Goal: Task Accomplishment & Management: Use online tool/utility

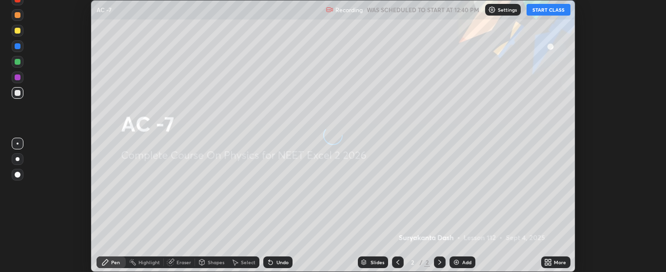
scroll to position [272, 666]
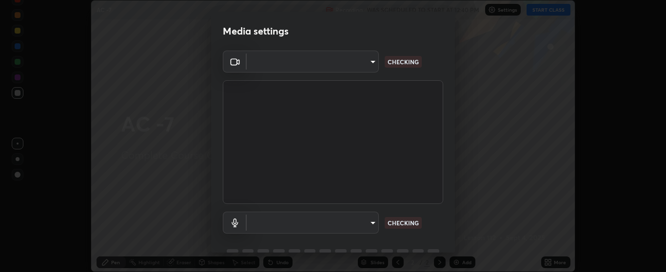
type input "bdf1d9f3bca52f971e18e8a0044631de21cc90e990e9184687b770e2af72e9a3"
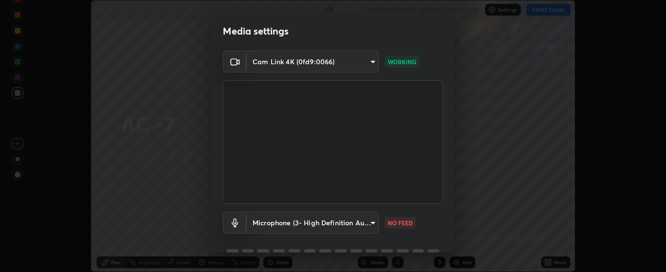
scroll to position [47, 0]
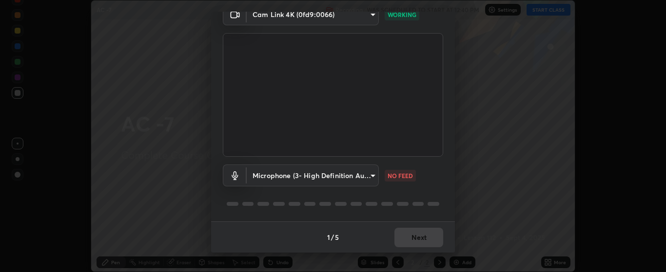
click at [367, 177] on body "Erase all AC -7 Recording WAS SCHEDULED TO START AT 12:40 PM Settings START CLA…" at bounding box center [333, 136] width 666 height 272
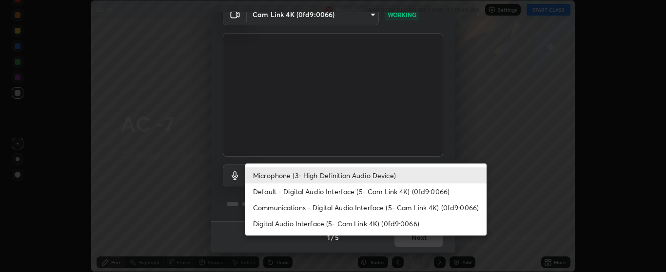
click at [376, 196] on li "Default - Digital Audio Interface (5- Cam Link 4K) (0fd9:0066)" at bounding box center [365, 192] width 241 height 16
type input "default"
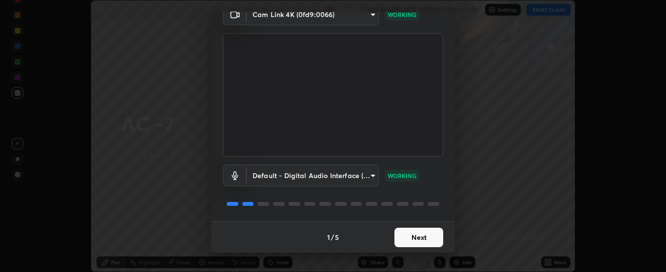
click at [417, 236] on button "Next" at bounding box center [418, 237] width 49 height 19
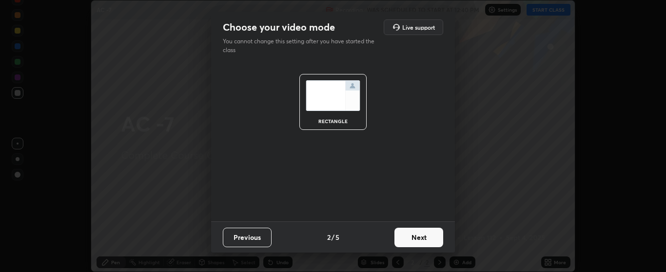
scroll to position [0, 0]
click at [421, 238] on button "Next" at bounding box center [418, 237] width 49 height 19
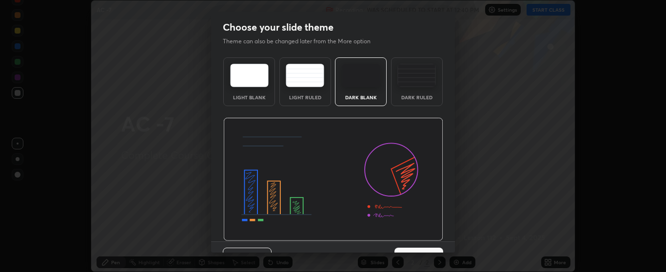
scroll to position [20, 0]
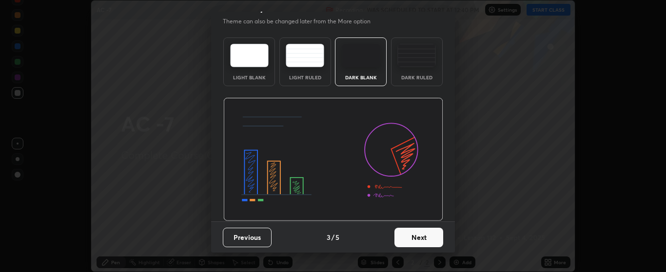
click at [416, 239] on button "Next" at bounding box center [418, 237] width 49 height 19
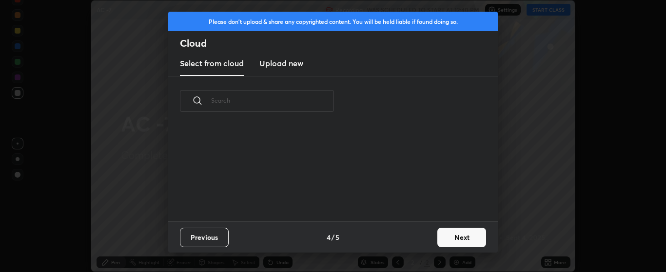
click at [453, 236] on button "Next" at bounding box center [461, 237] width 49 height 19
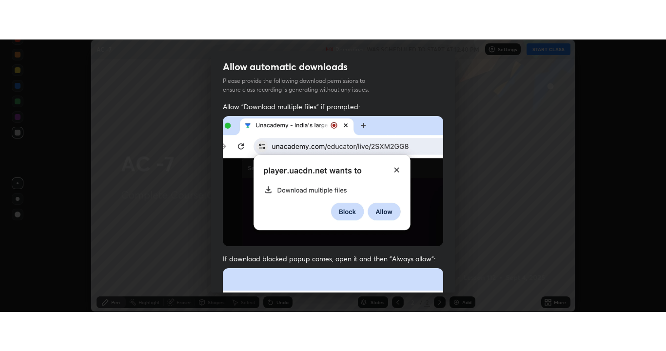
scroll to position [246, 0]
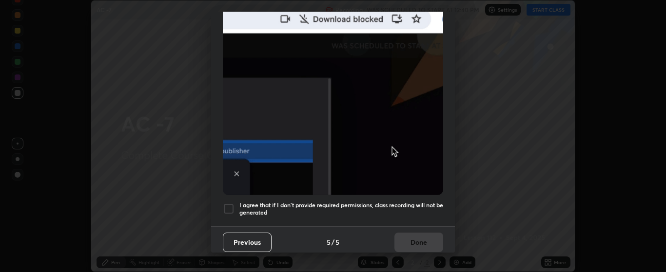
click at [230, 203] on div at bounding box center [229, 209] width 12 height 12
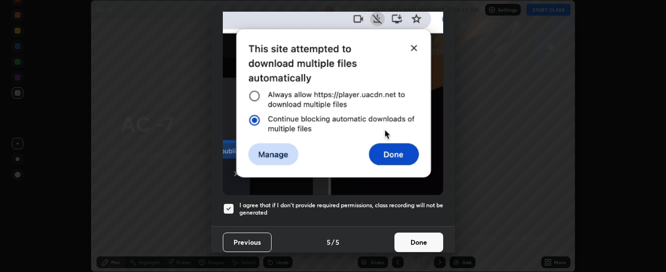
click at [421, 235] on button "Done" at bounding box center [418, 242] width 49 height 19
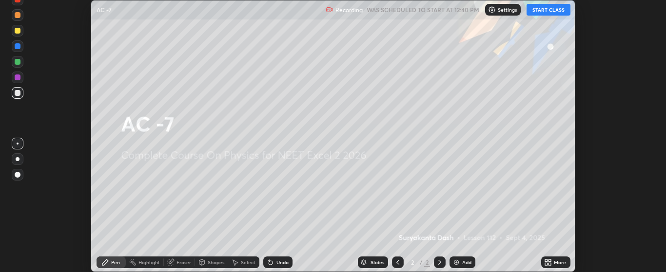
click at [460, 258] on div "Add" at bounding box center [462, 263] width 26 height 12
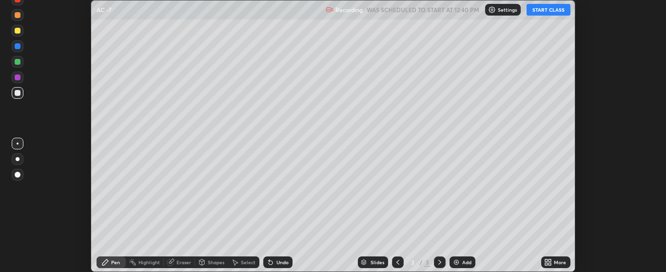
click at [547, 260] on icon at bounding box center [546, 261] width 2 height 2
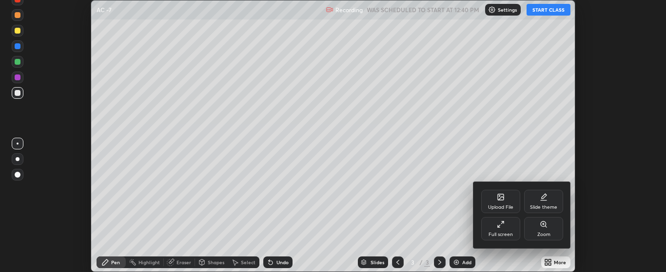
click at [500, 232] on div "Full screen" at bounding box center [500, 234] width 24 height 5
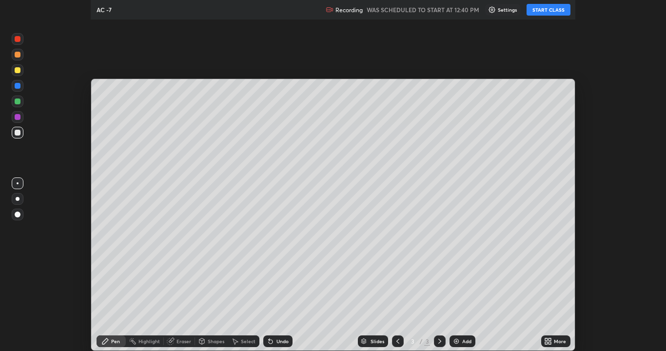
scroll to position [351, 666]
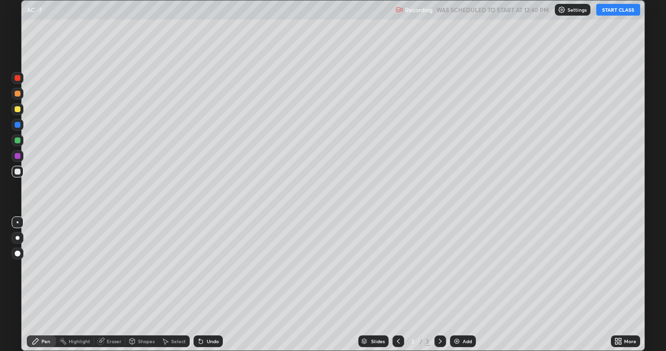
click at [610, 14] on button "START CLASS" at bounding box center [618, 10] width 44 height 12
click at [21, 140] on div at bounding box center [18, 140] width 12 height 12
click at [210, 272] on div "Undo" at bounding box center [213, 341] width 12 height 5
click at [208, 272] on div "Undo" at bounding box center [207, 341] width 29 height 12
click at [208, 272] on div "Undo" at bounding box center [213, 341] width 12 height 5
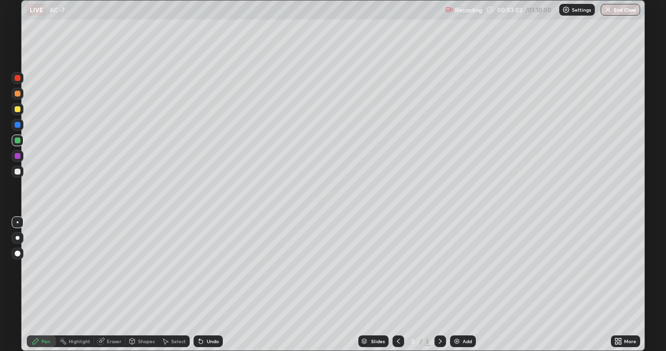
click at [199, 272] on icon at bounding box center [199, 339] width 1 height 1
click at [203, 272] on icon at bounding box center [201, 341] width 8 height 8
click at [22, 154] on div at bounding box center [18, 156] width 12 height 12
click at [462, 272] on div "Add" at bounding box center [466, 341] width 9 height 5
click at [19, 109] on div at bounding box center [18, 109] width 6 height 6
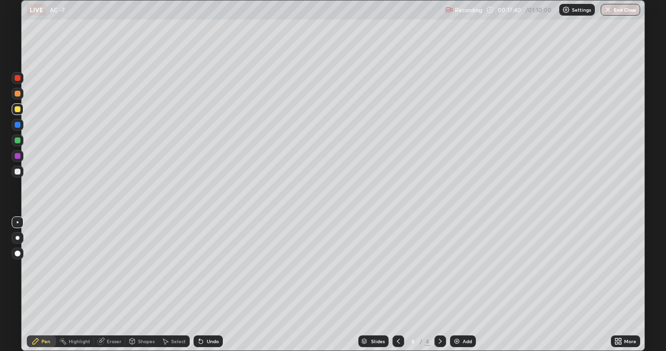
click at [19, 78] on div at bounding box center [18, 78] width 6 height 6
click at [19, 139] on div at bounding box center [18, 140] width 6 height 6
click at [204, 272] on div "Undo" at bounding box center [207, 341] width 29 height 12
click at [397, 272] on icon at bounding box center [398, 341] width 8 height 8
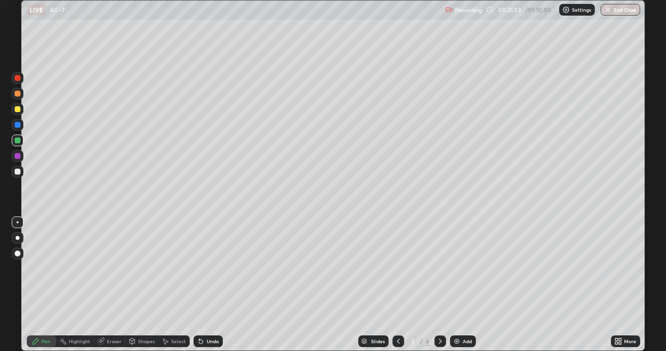
click at [439, 272] on icon at bounding box center [440, 341] width 8 height 8
click at [202, 272] on icon at bounding box center [201, 341] width 8 height 8
click at [176, 272] on div "Select" at bounding box center [178, 341] width 15 height 5
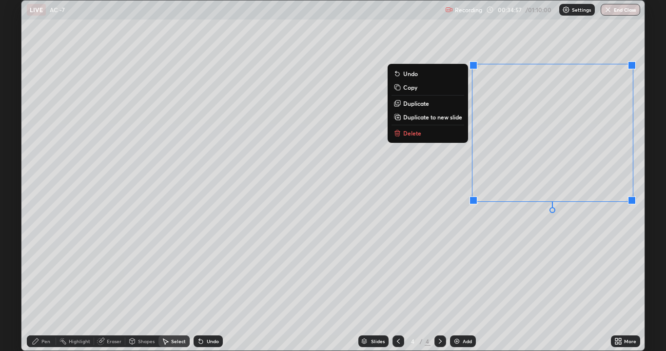
click at [411, 87] on p "Copy" at bounding box center [410, 87] width 14 height 8
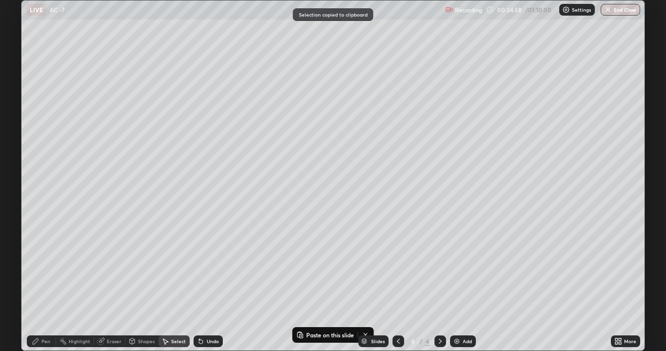
click at [455, 272] on div "Add" at bounding box center [463, 341] width 26 height 12
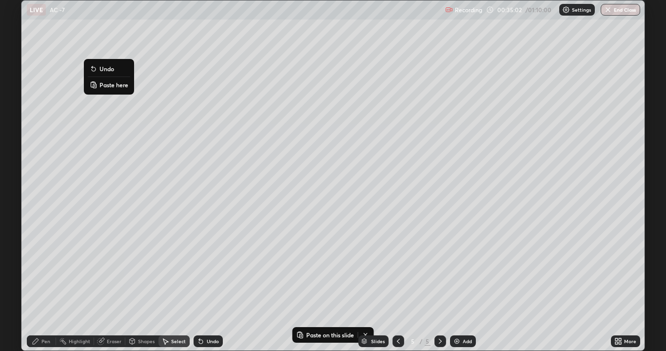
click at [113, 87] on p "Paste here" at bounding box center [113, 85] width 29 height 8
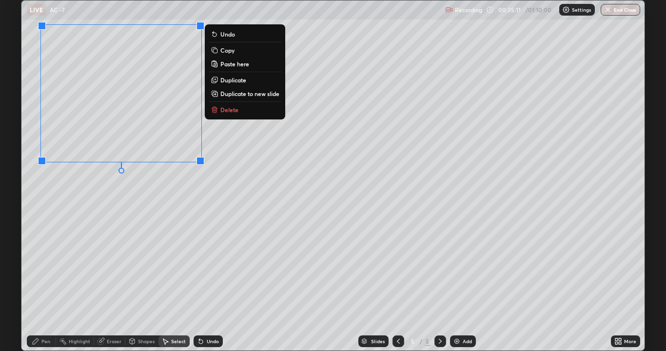
click at [47, 272] on div "Pen" at bounding box center [45, 341] width 9 height 5
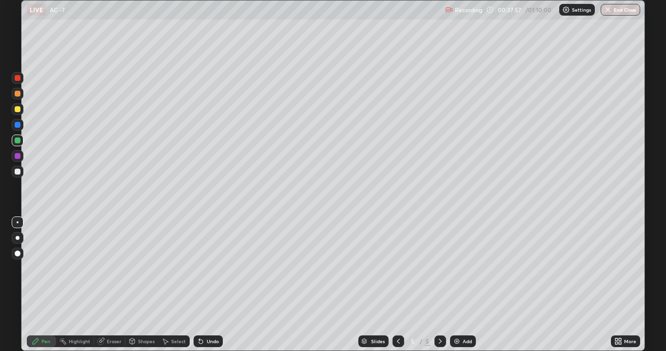
click at [177, 272] on div "Select" at bounding box center [178, 341] width 15 height 5
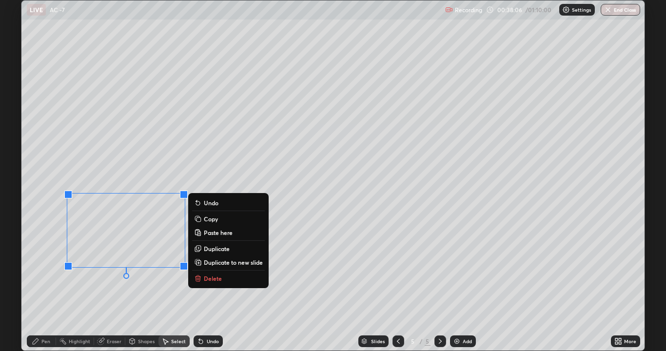
click at [47, 272] on div "Pen" at bounding box center [45, 341] width 9 height 5
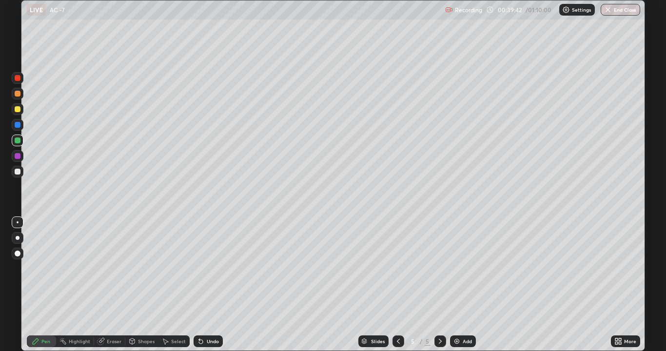
click at [19, 125] on div at bounding box center [18, 125] width 6 height 6
click at [397, 272] on icon at bounding box center [398, 341] width 8 height 8
click at [439, 272] on icon at bounding box center [440, 341] width 8 height 8
click at [457, 272] on div "Add" at bounding box center [463, 341] width 26 height 12
click at [22, 109] on div at bounding box center [18, 109] width 12 height 12
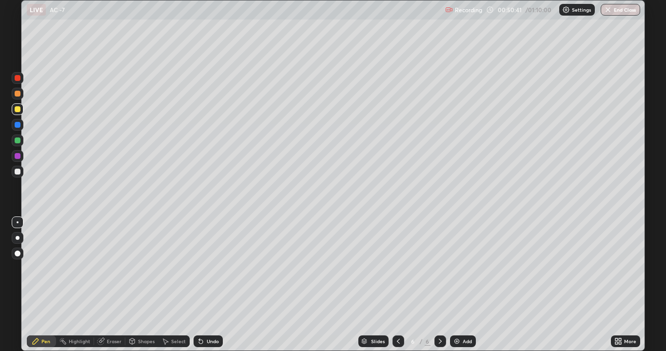
click at [202, 272] on icon at bounding box center [201, 341] width 8 height 8
click at [200, 272] on icon at bounding box center [201, 342] width 4 height 4
click at [19, 79] on div at bounding box center [18, 78] width 6 height 6
click at [18, 109] on div at bounding box center [18, 109] width 6 height 6
click at [111, 272] on div "Eraser" at bounding box center [114, 341] width 15 height 5
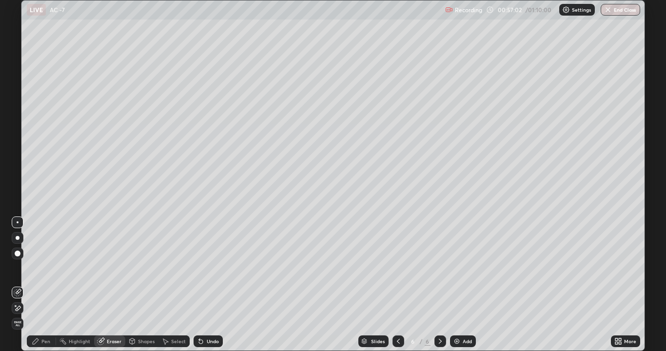
click at [44, 272] on div "Pen" at bounding box center [45, 341] width 9 height 5
click at [628, 9] on button "End Class" at bounding box center [619, 10] width 39 height 12
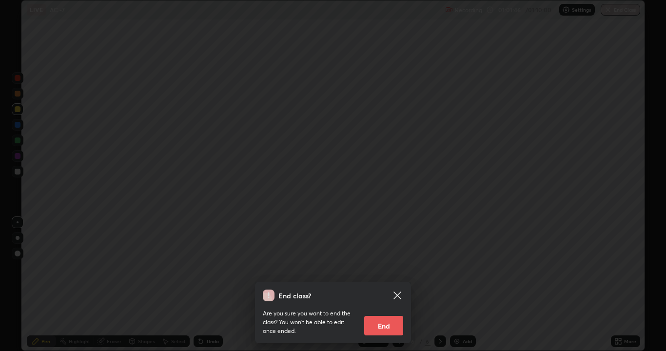
click at [553, 241] on div "End class? Are you sure you want to end the class? You won’t be able to edit on…" at bounding box center [333, 175] width 666 height 351
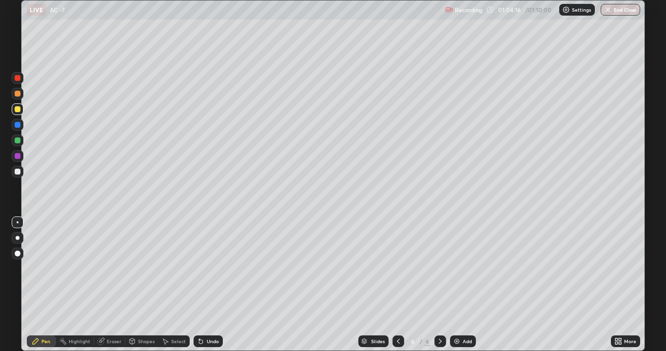
click at [397, 272] on icon at bounding box center [398, 341] width 8 height 8
click at [398, 272] on icon at bounding box center [398, 341] width 3 height 5
click at [397, 272] on icon at bounding box center [398, 341] width 3 height 5
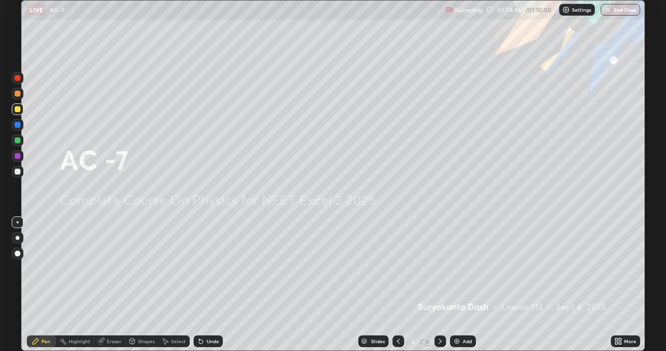
click at [439, 272] on icon at bounding box center [440, 341] width 8 height 8
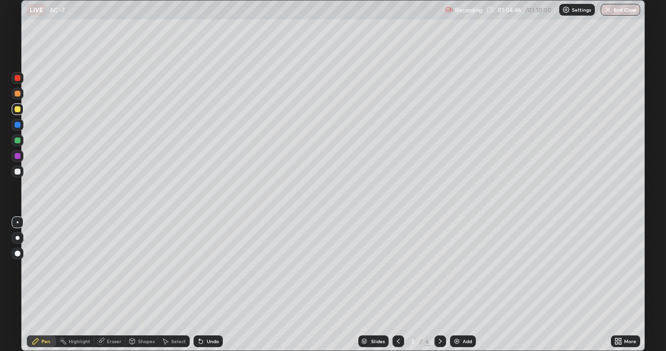
click at [439, 272] on icon at bounding box center [440, 341] width 8 height 8
click at [440, 272] on icon at bounding box center [440, 341] width 8 height 8
click at [621, 9] on button "End Class" at bounding box center [620, 10] width 38 height 12
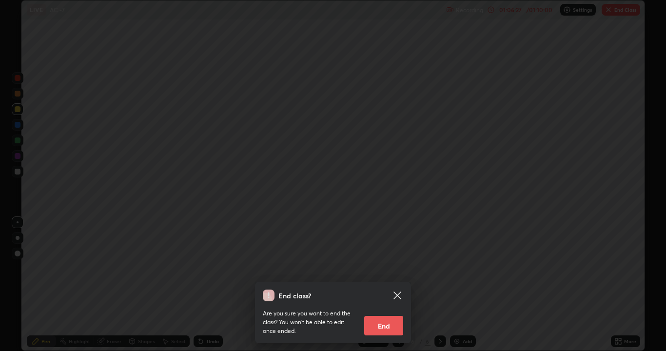
click at [383, 272] on button "End" at bounding box center [383, 325] width 39 height 19
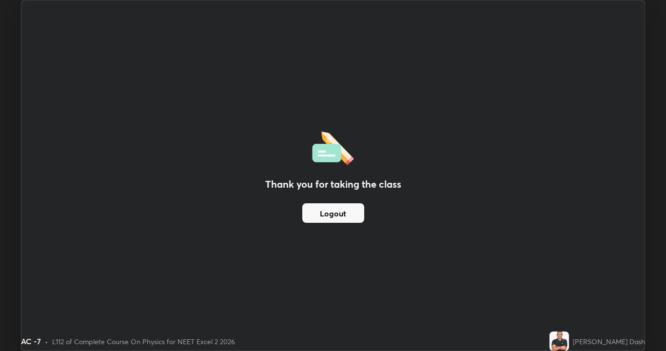
click at [344, 215] on button "Logout" at bounding box center [333, 212] width 62 height 19
